Goal: Information Seeking & Learning: Understand process/instructions

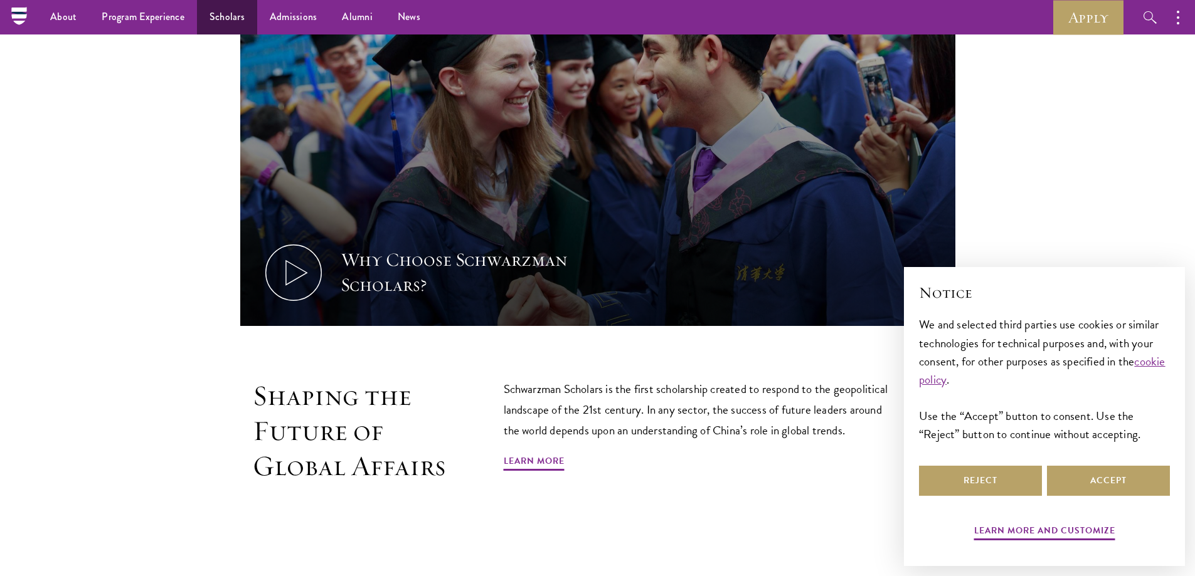
scroll to position [251, 0]
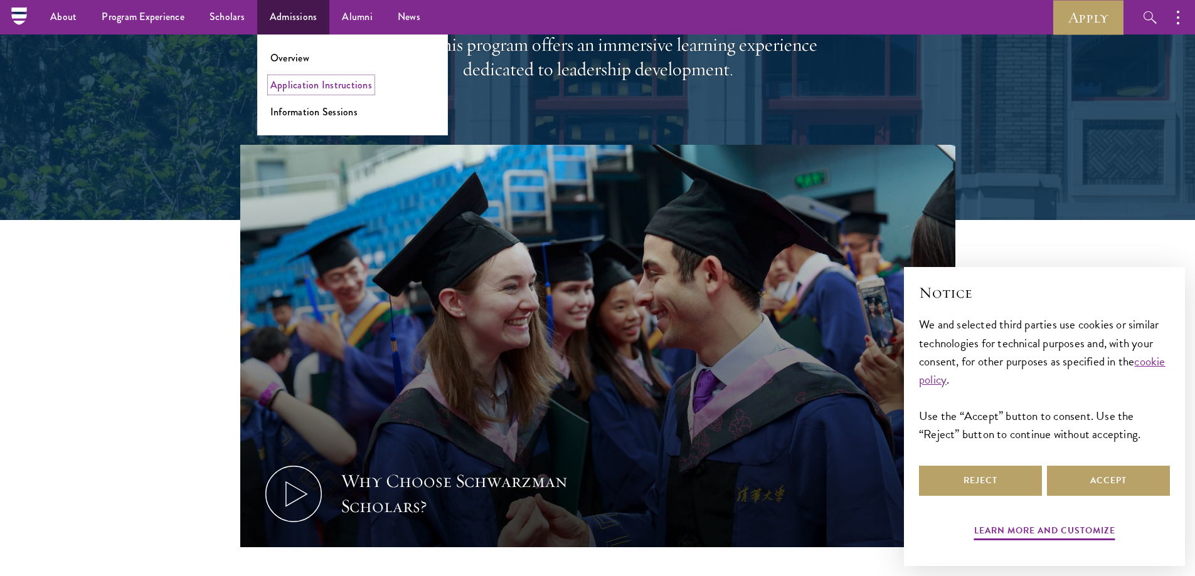
click at [293, 83] on link "Application Instructions" at bounding box center [321, 85] width 102 height 14
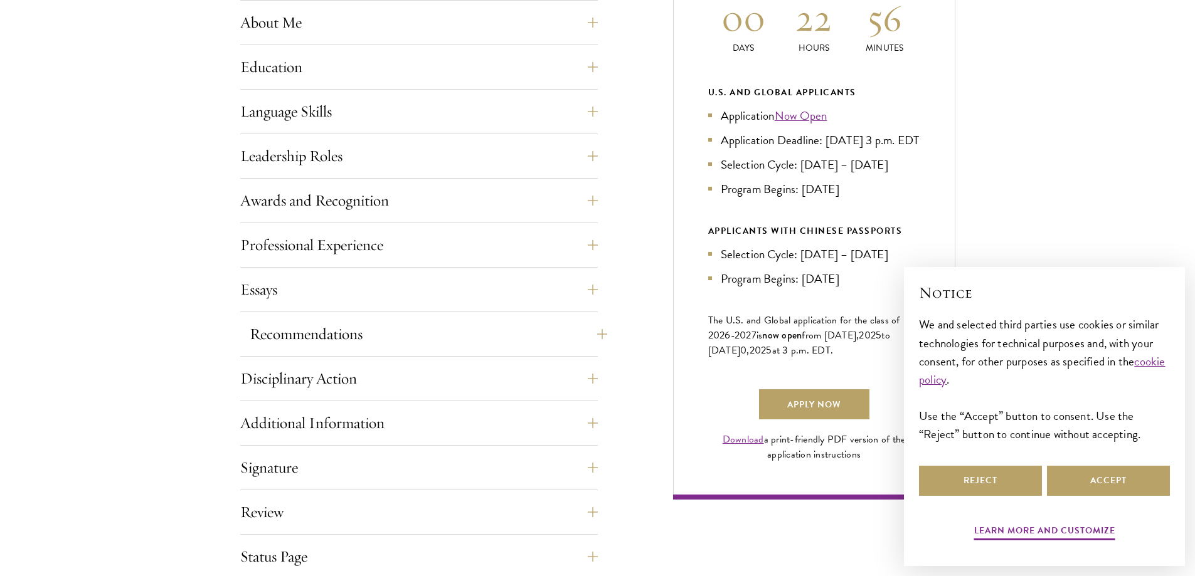
scroll to position [627, 0]
click at [420, 336] on button "Recommendations" at bounding box center [429, 334] width 358 height 30
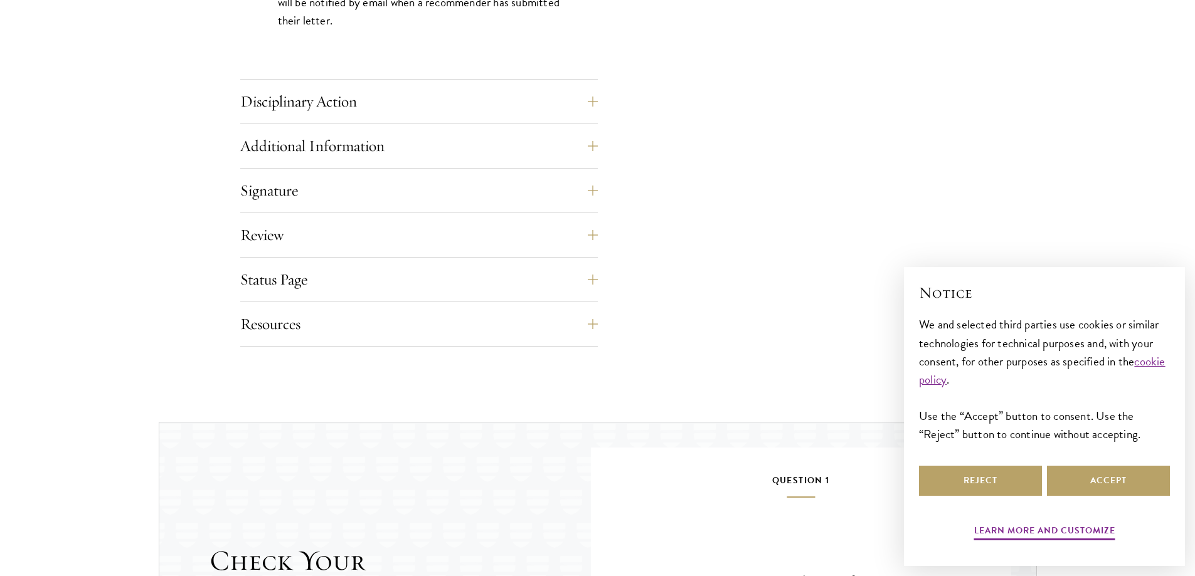
scroll to position [1944, 0]
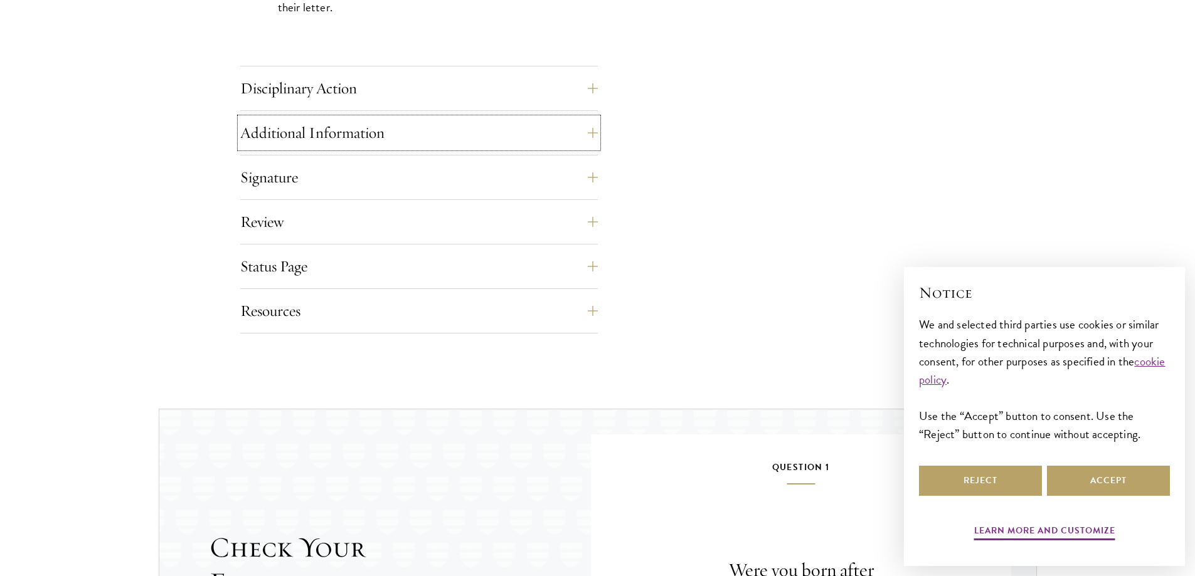
click at [464, 137] on button "Additional Information" at bounding box center [419, 133] width 358 height 30
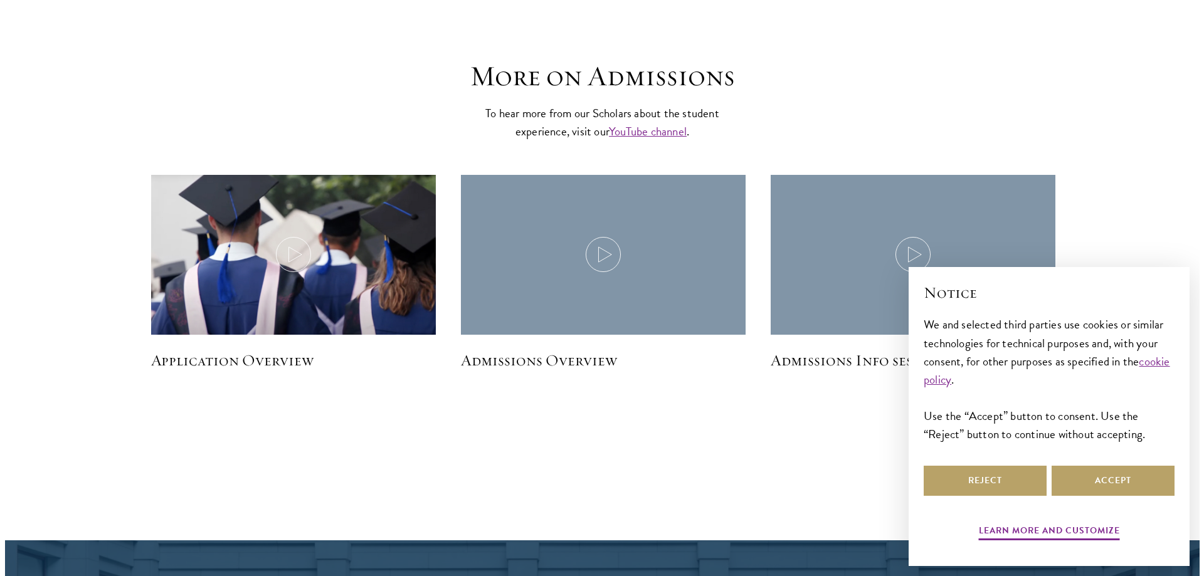
scroll to position [2195, 0]
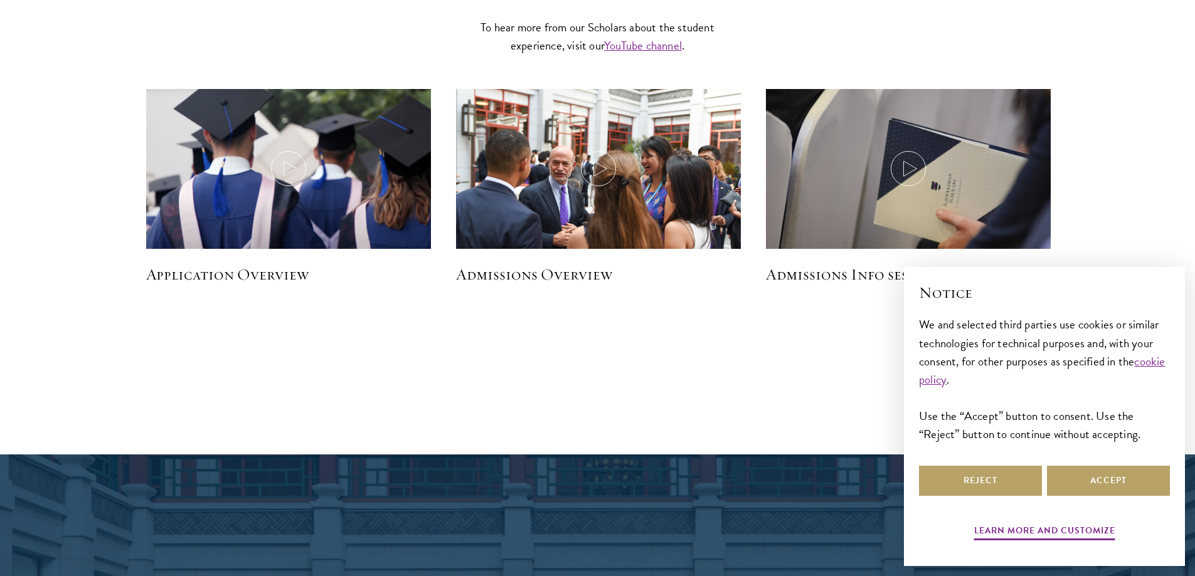
click at [275, 279] on h5 "Application Overview" at bounding box center [288, 274] width 285 height 21
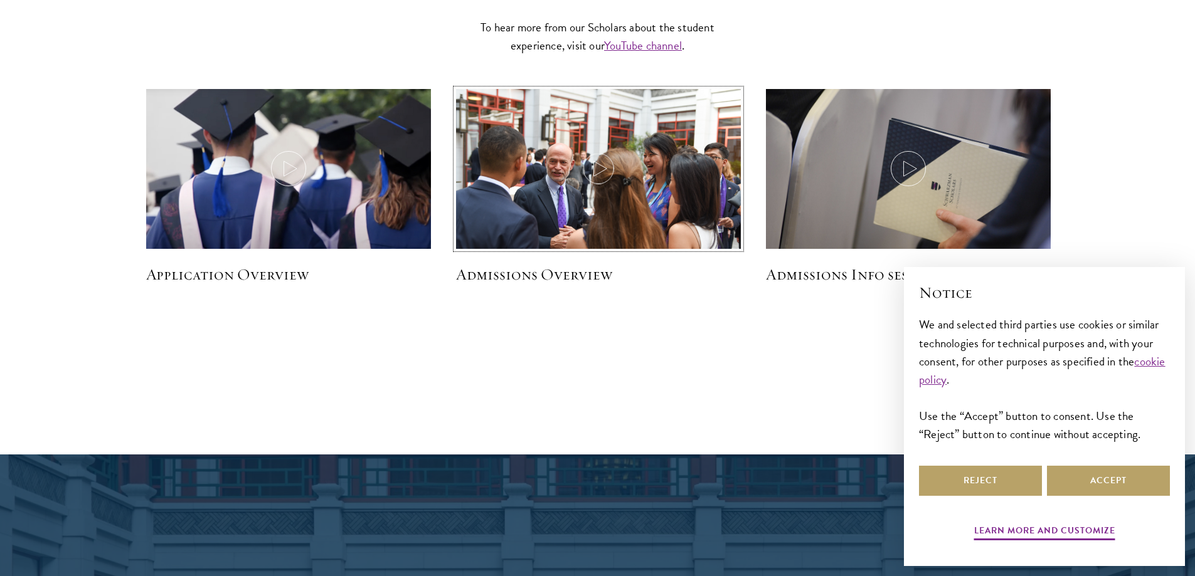
click at [564, 205] on img at bounding box center [598, 184] width 302 height 202
